Goal: Task Accomplishment & Management: Use online tool/utility

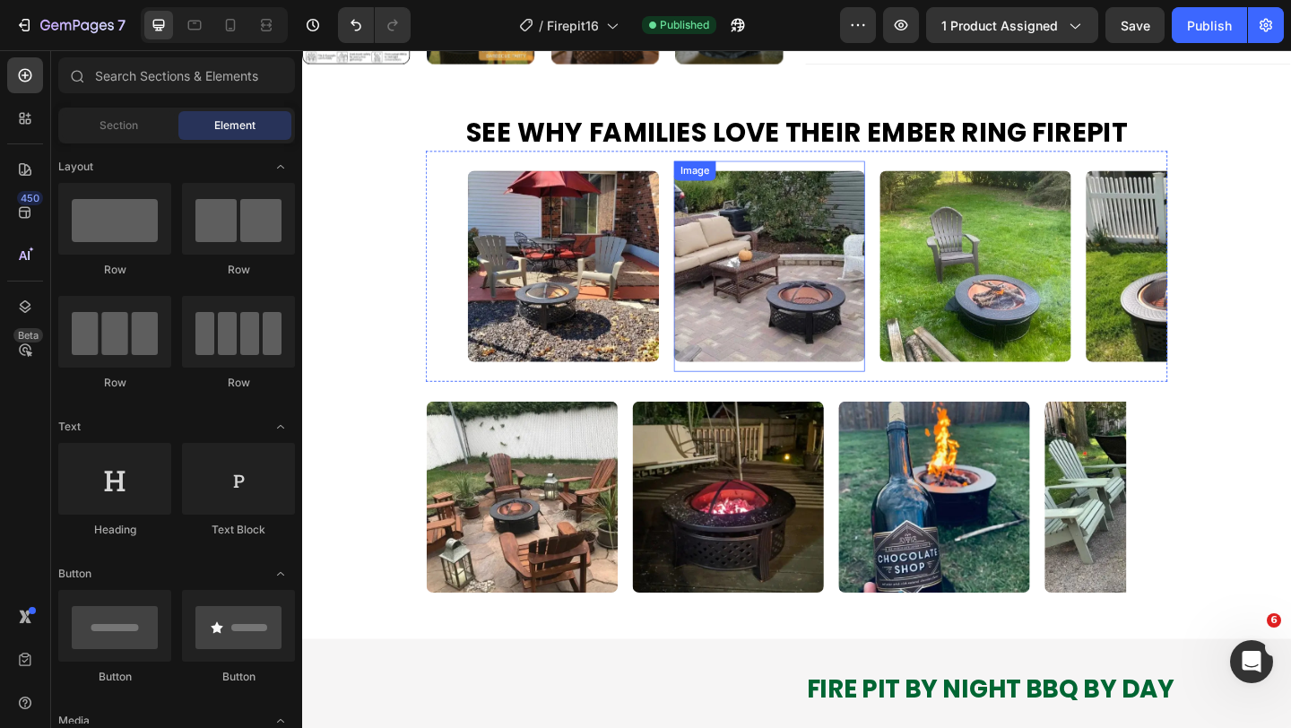
scroll to position [1283, 0]
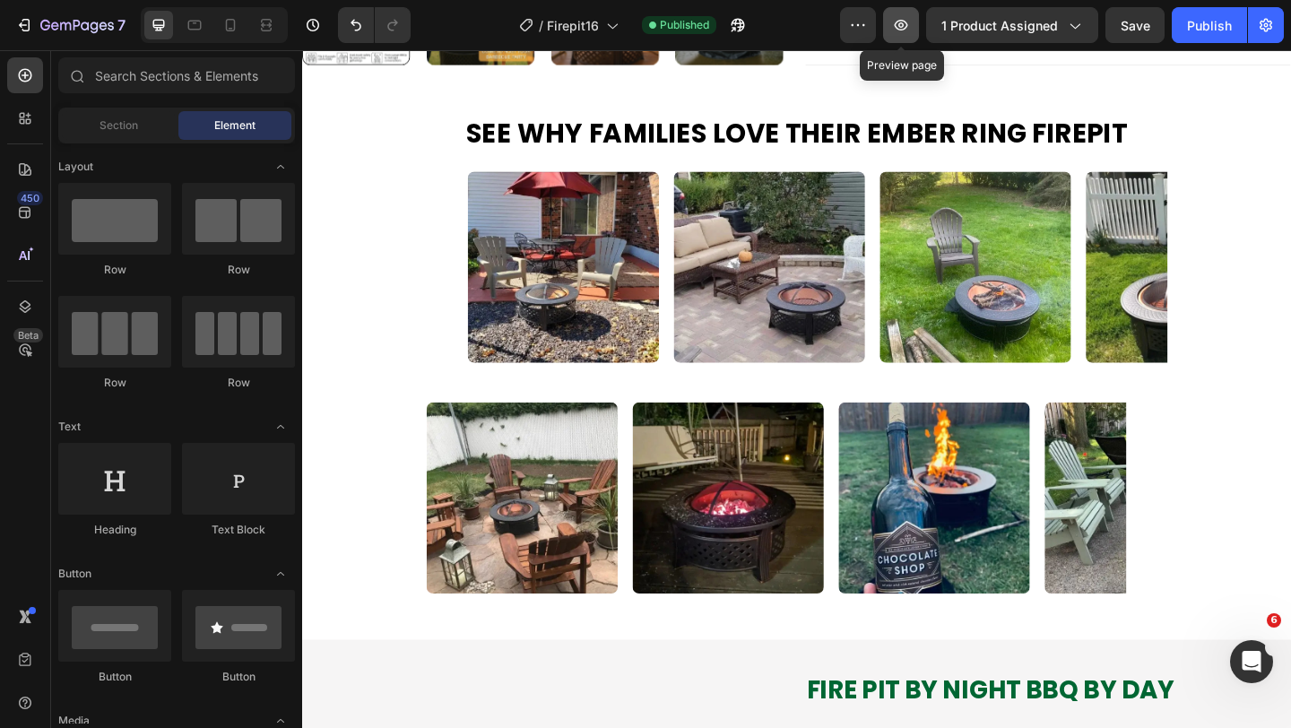
click at [905, 22] on icon "button" at bounding box center [901, 25] width 18 height 18
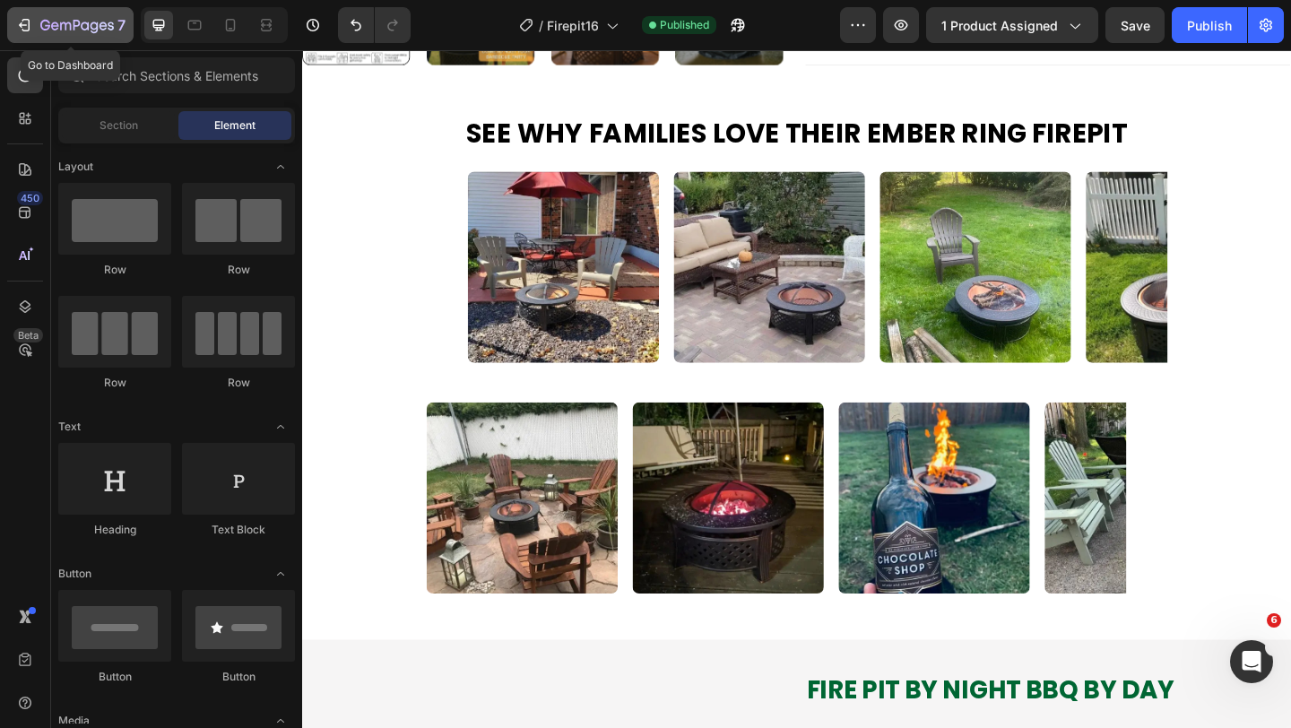
click at [30, 24] on icon "button" at bounding box center [24, 25] width 18 height 18
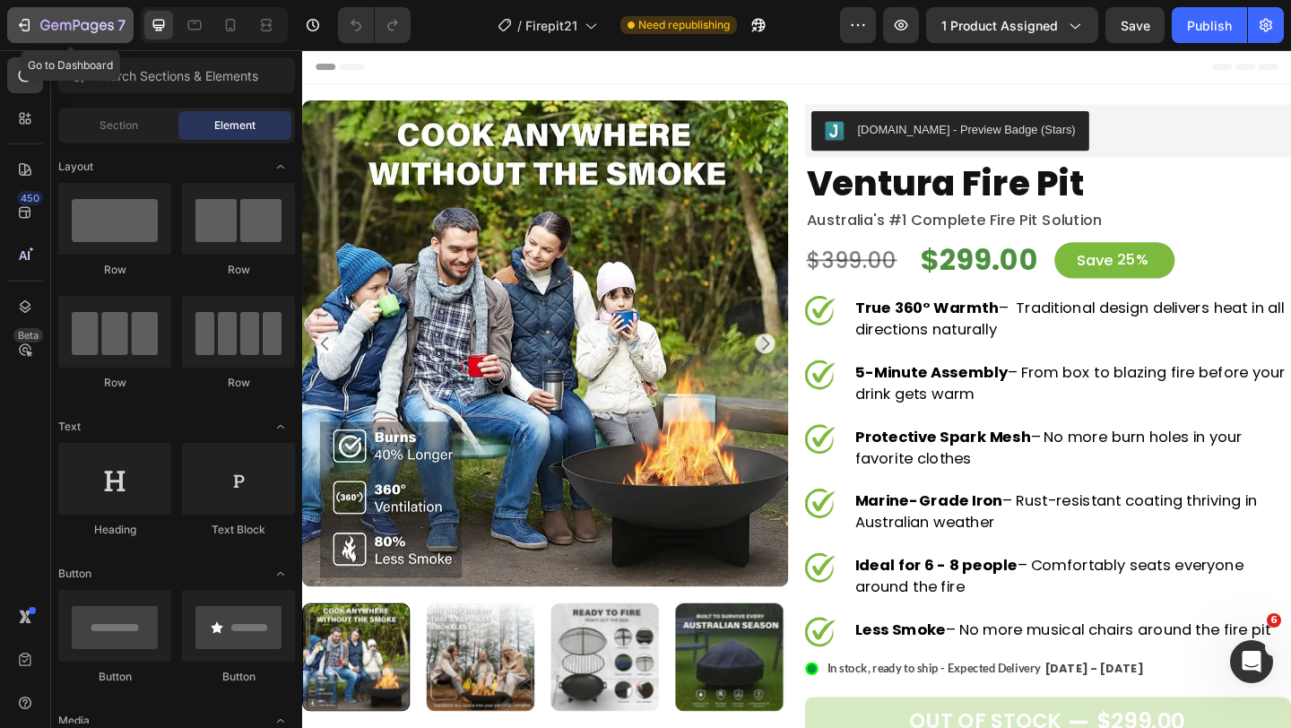
click at [30, 17] on icon "button" at bounding box center [24, 25] width 18 height 18
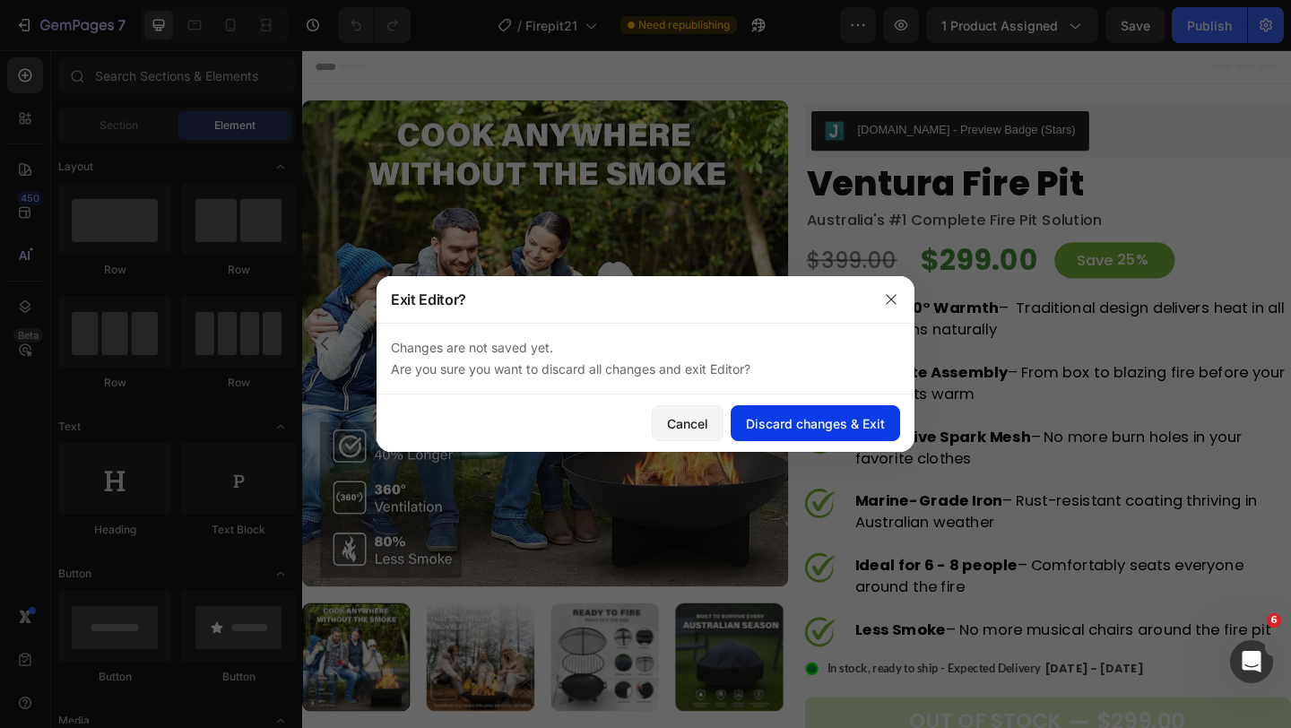
click at [793, 420] on div "Discard changes & Exit" at bounding box center [815, 423] width 139 height 19
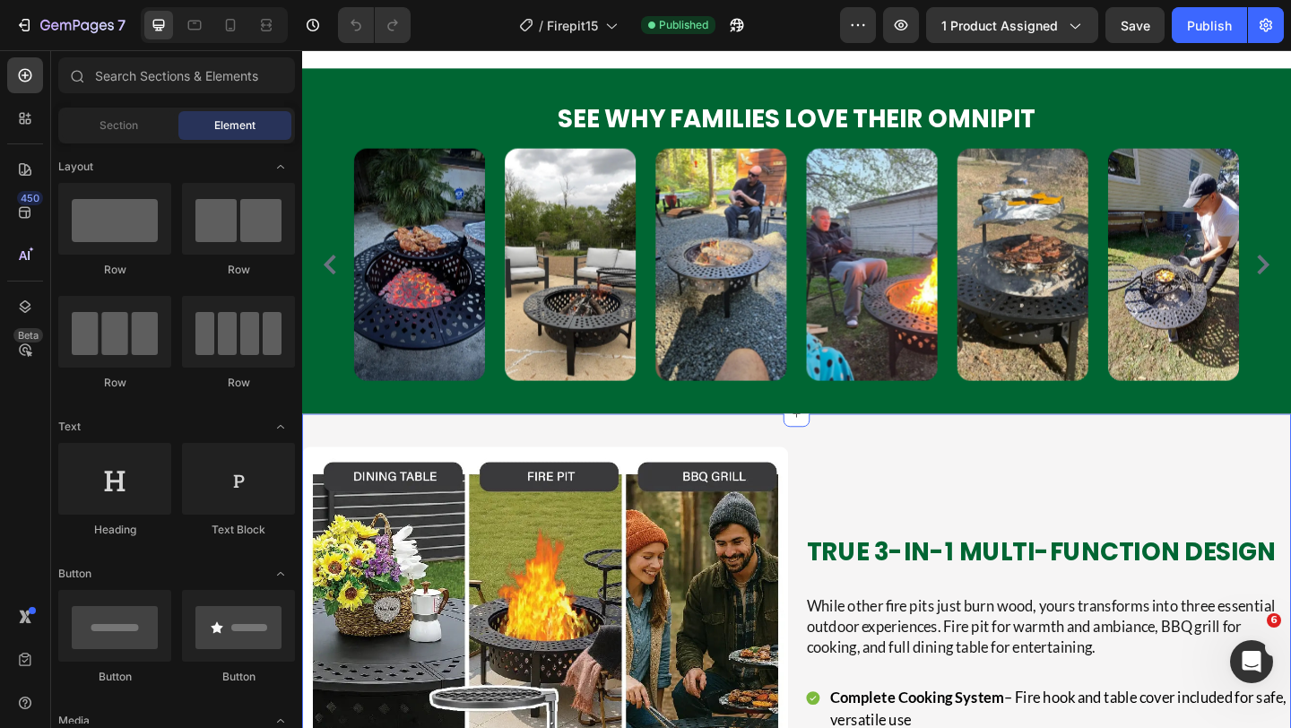
scroll to position [1341, 0]
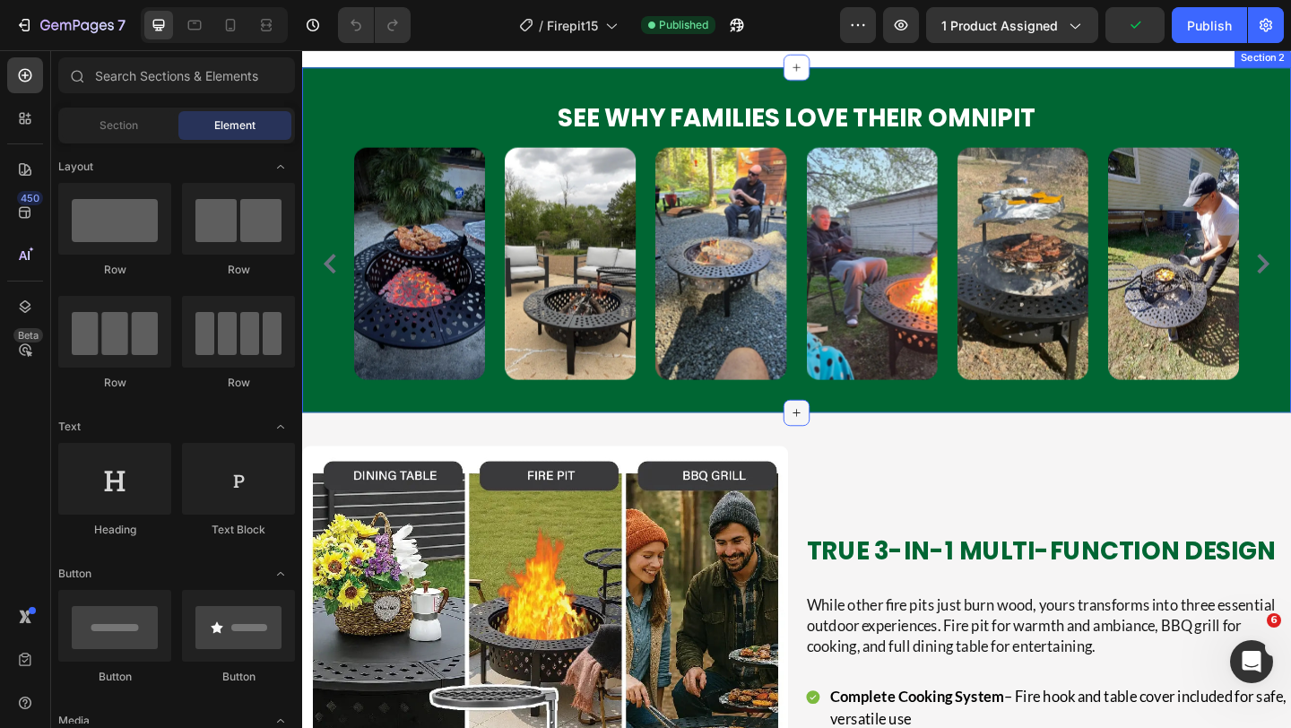
click at [844, 452] on icon at bounding box center [840, 444] width 14 height 14
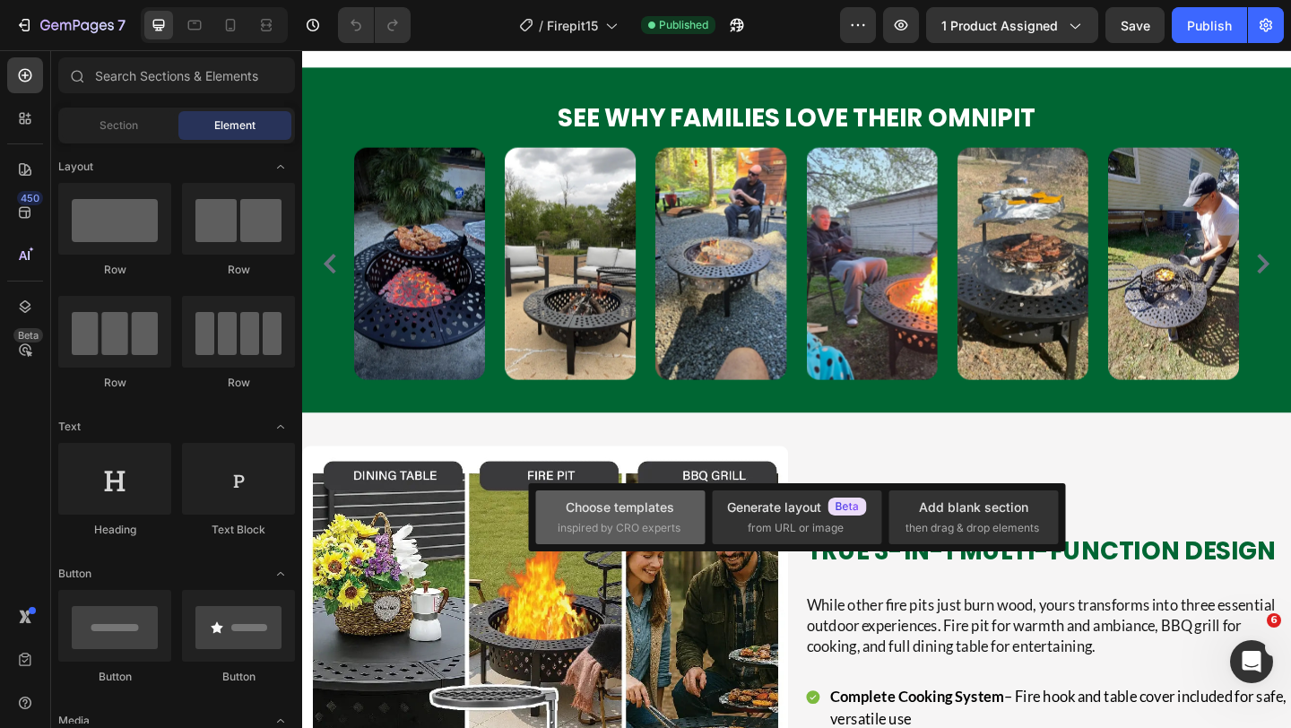
click at [619, 504] on div "Choose templates" at bounding box center [620, 507] width 108 height 19
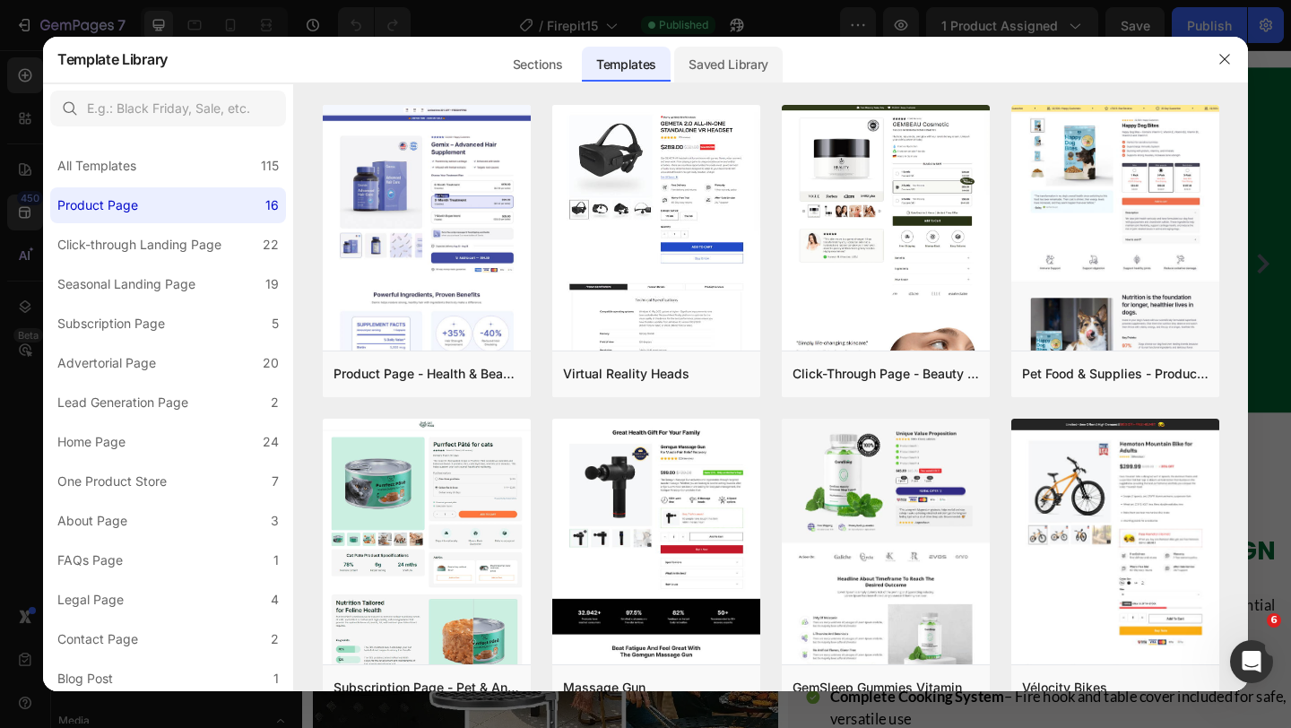
click at [727, 62] on div "Saved Library" at bounding box center [728, 65] width 108 height 36
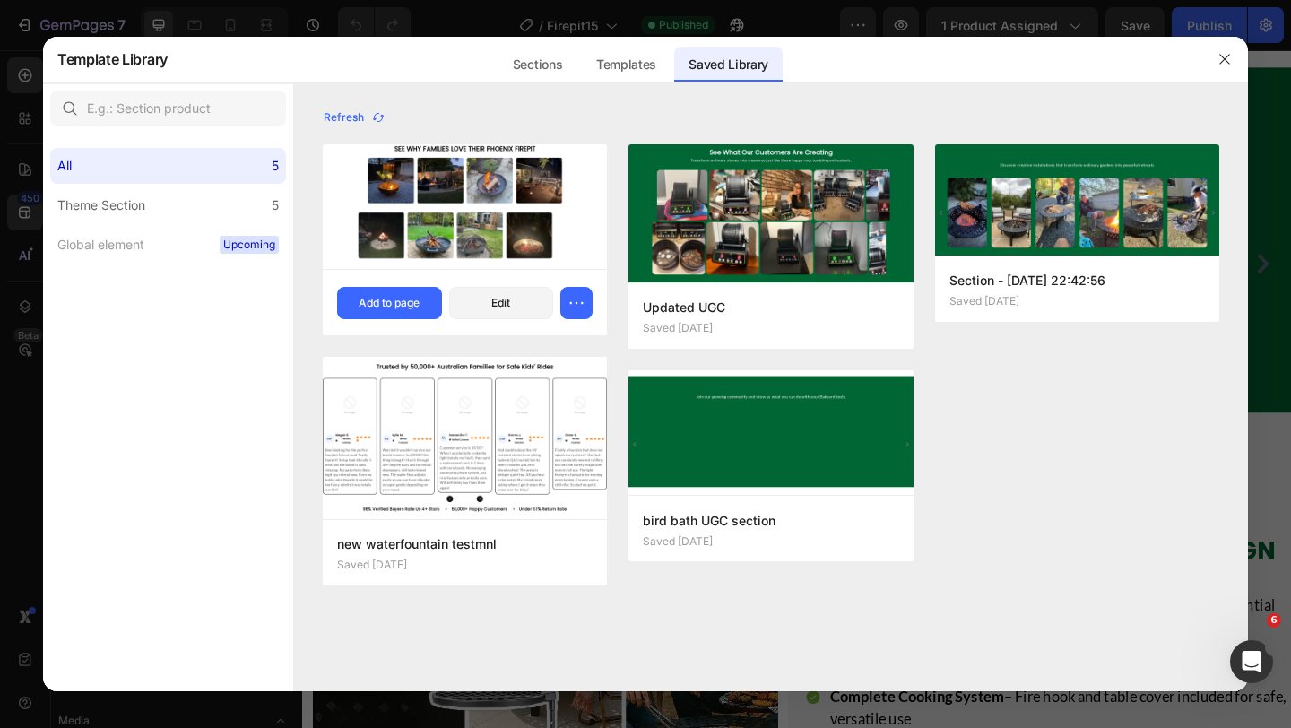
click at [437, 201] on img at bounding box center [465, 207] width 284 height 126
click at [385, 301] on div "Add to page" at bounding box center [389, 303] width 61 height 16
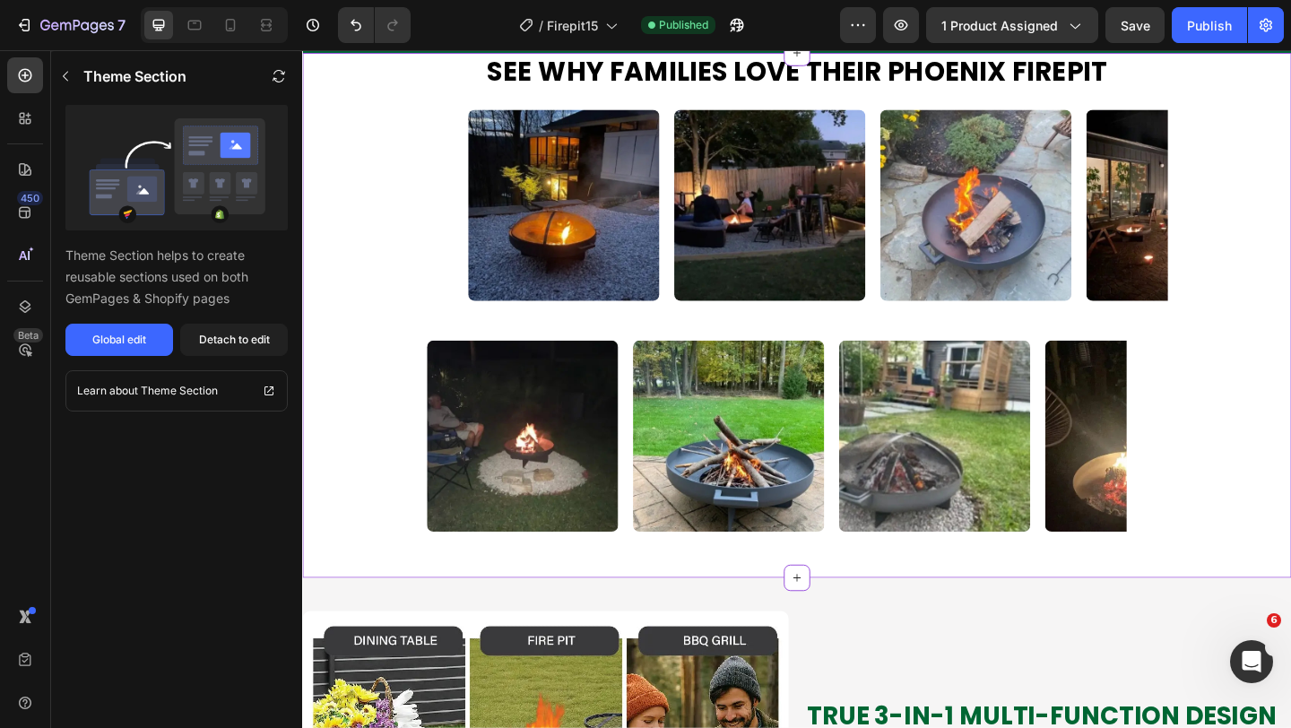
scroll to position [1780, 0]
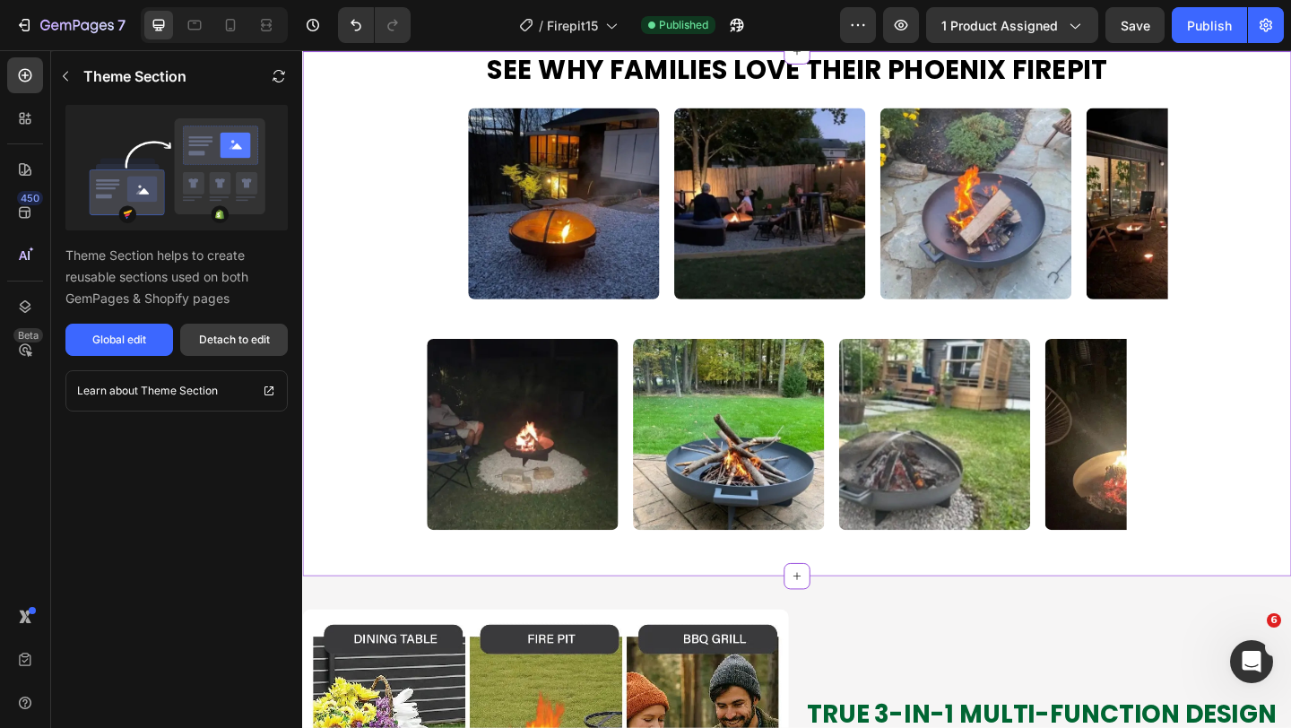
click at [210, 335] on div "Detach to edit" at bounding box center [234, 340] width 71 height 16
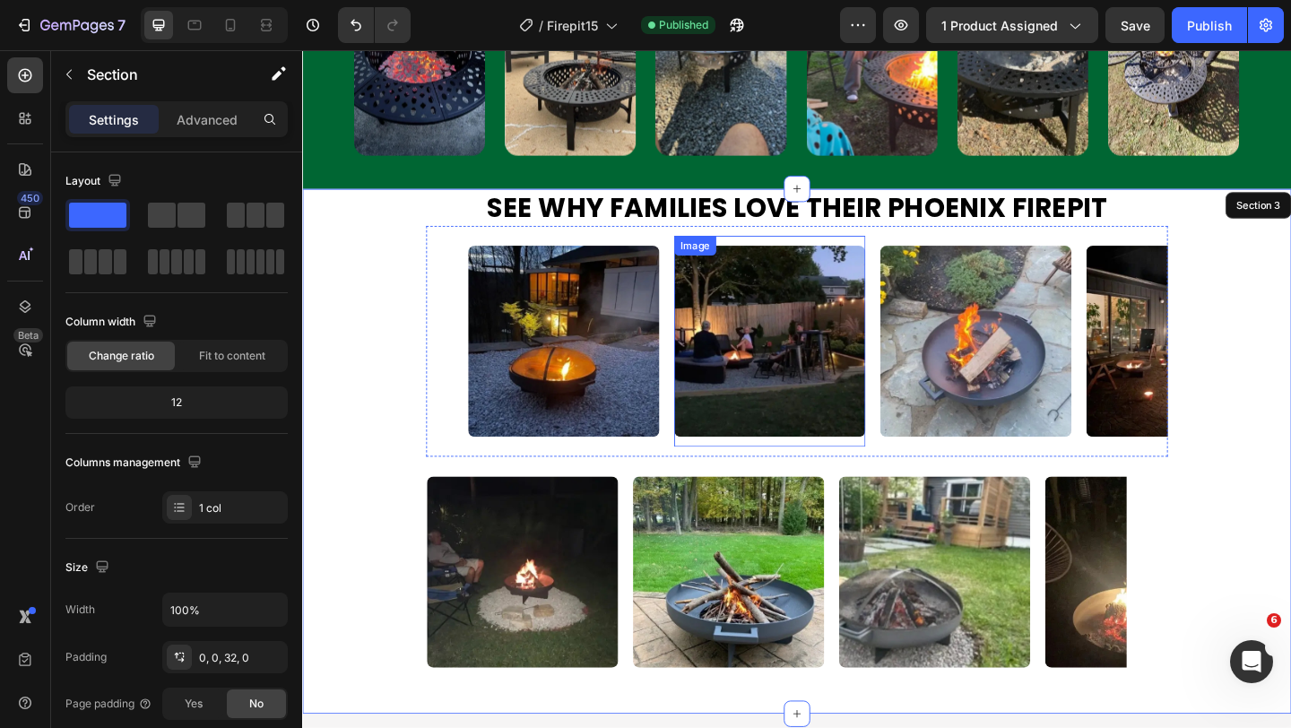
scroll to position [1622, 0]
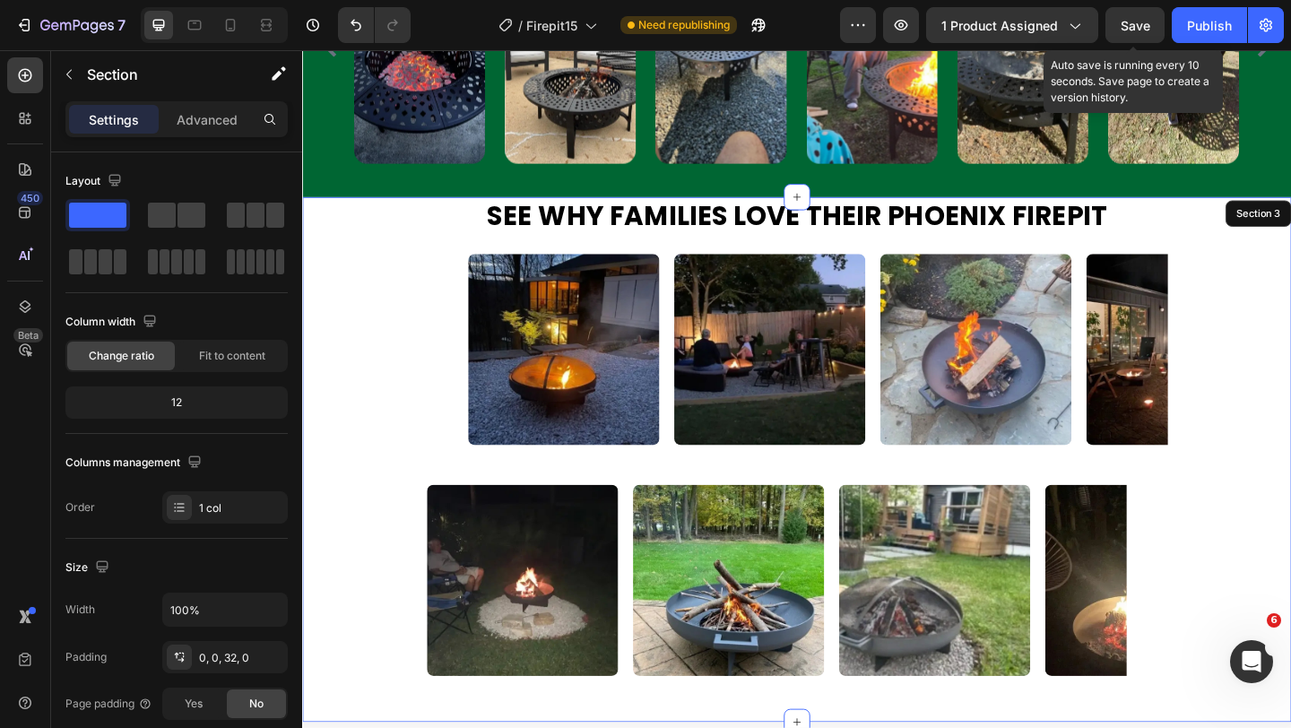
click at [1141, 31] on span "Save" at bounding box center [1136, 25] width 30 height 15
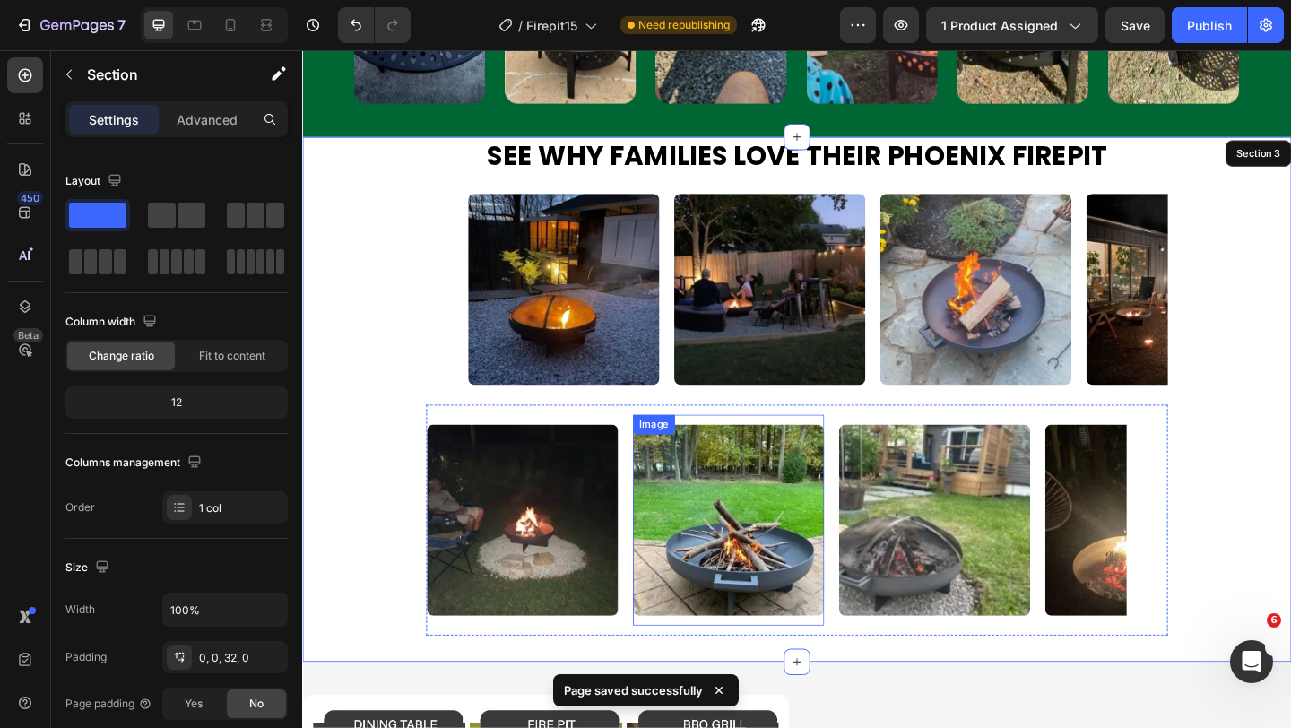
scroll to position [1719, 0]
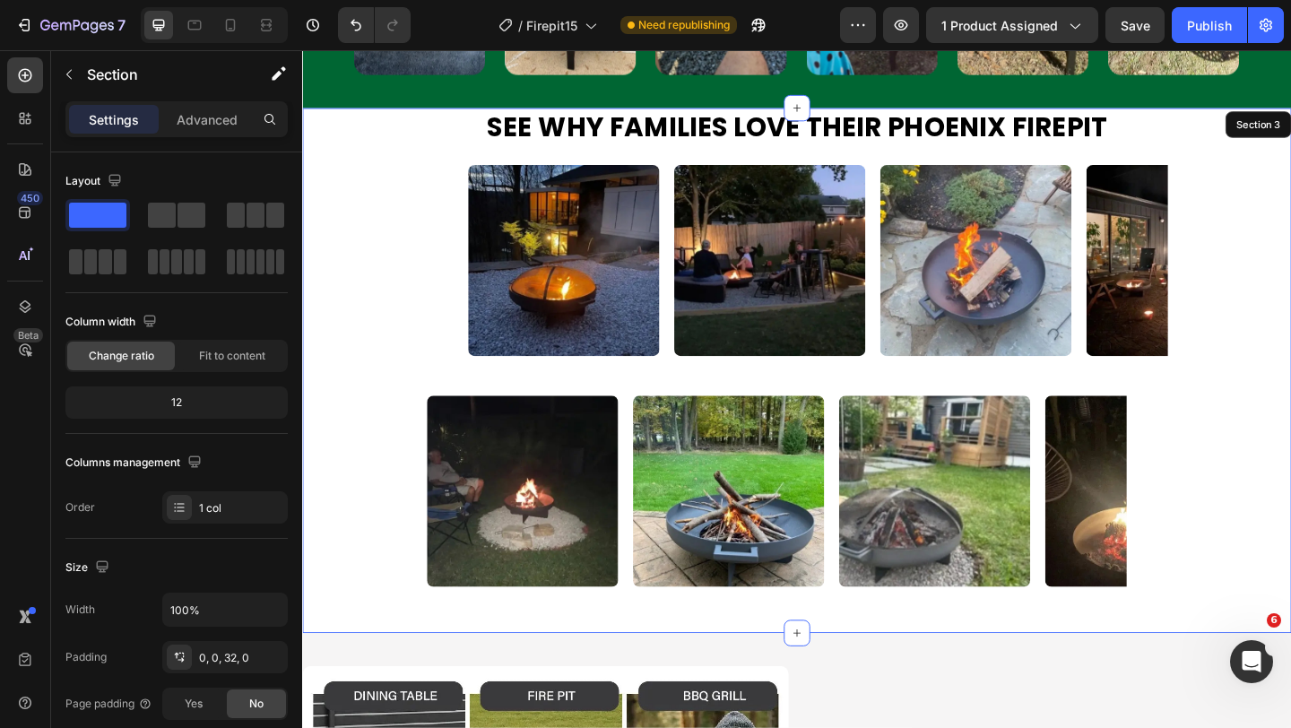
click at [394, 220] on div "Image Image Image Image Image Image Image Image Image Image Image Image Marquee" at bounding box center [840, 278] width 1076 height 251
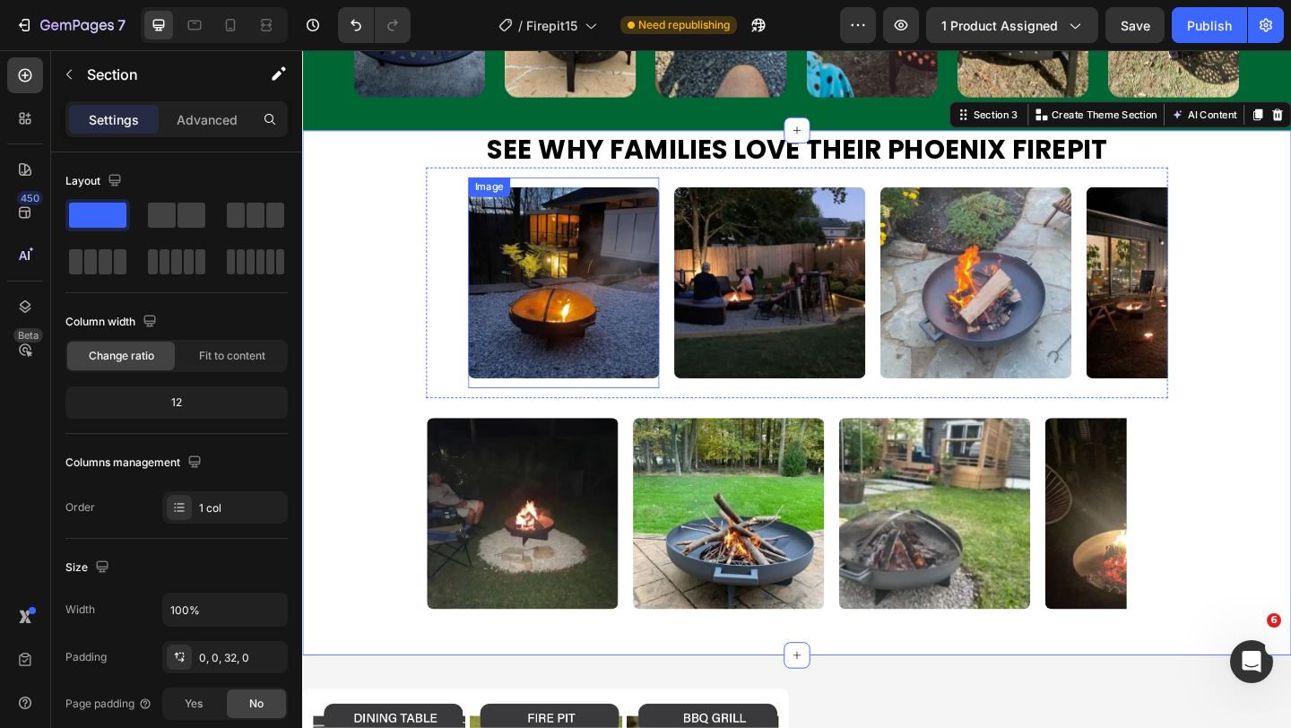
scroll to position [1664, 0]
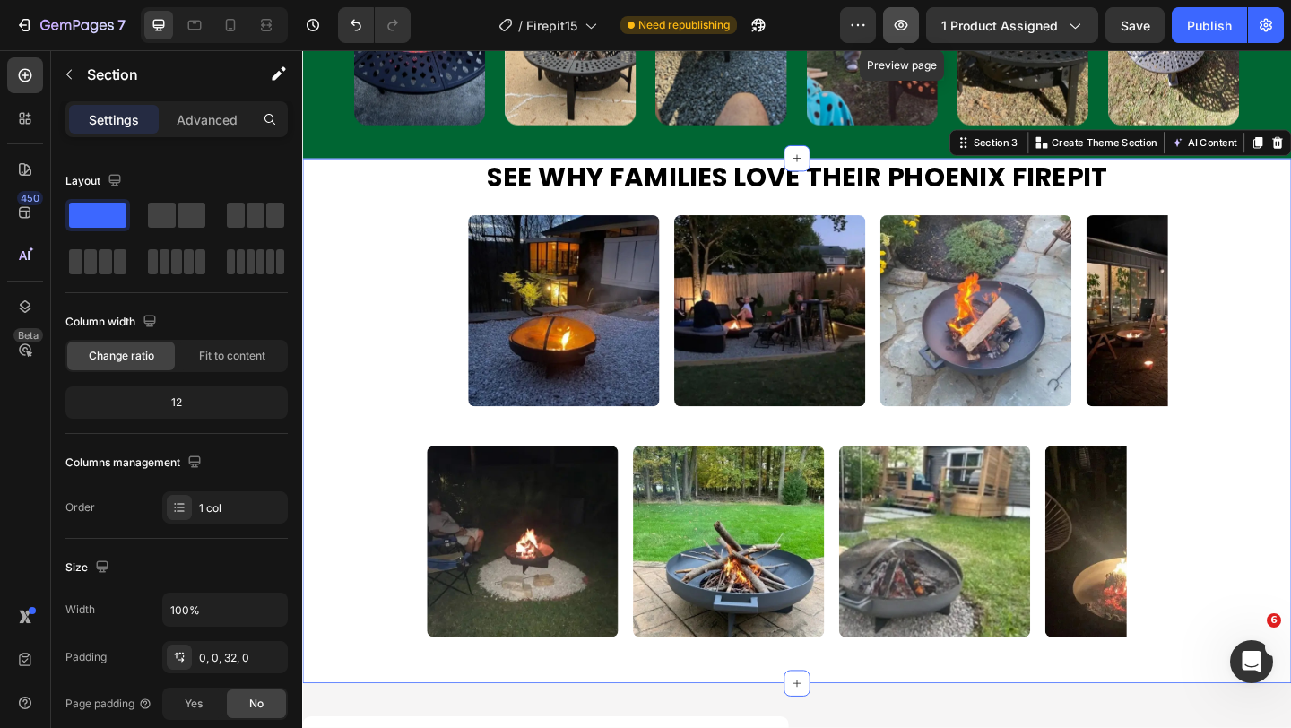
click at [896, 32] on icon "button" at bounding box center [901, 25] width 18 height 18
